Goal: Task Accomplishment & Management: Manage account settings

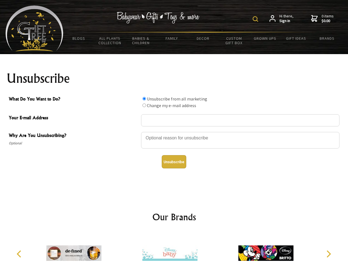
click at [256, 19] on img at bounding box center [256, 19] width 6 height 6
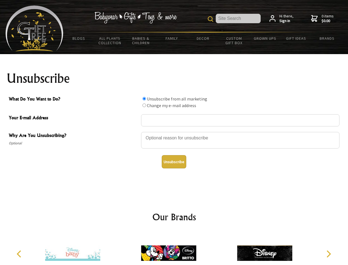
click at [174, 132] on div at bounding box center [240, 140] width 199 height 19
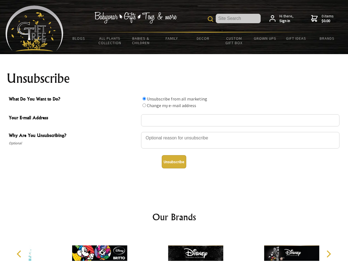
click at [144, 98] on input "What Do You Want to Do?" at bounding box center [145, 99] width 4 height 4
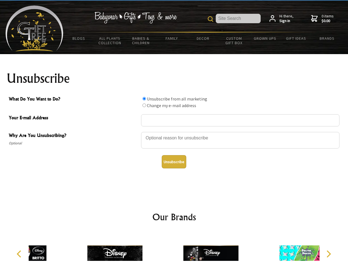
click at [144, 105] on input "What Do You Want to Do?" at bounding box center [145, 105] width 4 height 4
radio input "true"
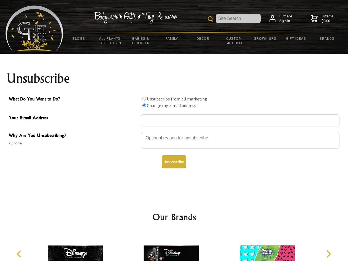
click at [174, 162] on button "Unsubscribe" at bounding box center [174, 161] width 25 height 13
